Goal: Find specific page/section: Find specific page/section

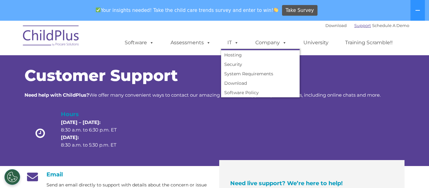
click at [357, 27] on link "Support" at bounding box center [362, 25] width 17 height 5
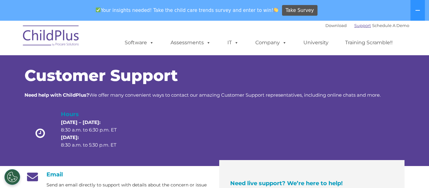
click at [354, 24] on link "Support" at bounding box center [362, 25] width 17 height 5
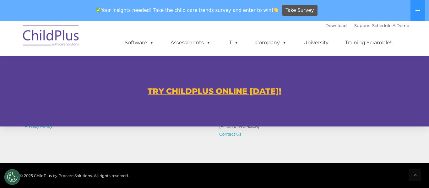
scroll to position [378, 0]
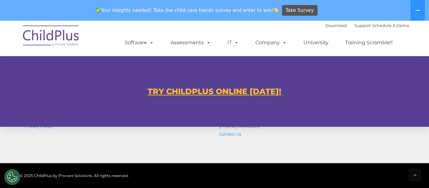
click at [260, 88] on u "TRY CHILDPLUS ONLINE [DATE]!" at bounding box center [214, 91] width 134 height 9
